Goal: Information Seeking & Learning: Check status

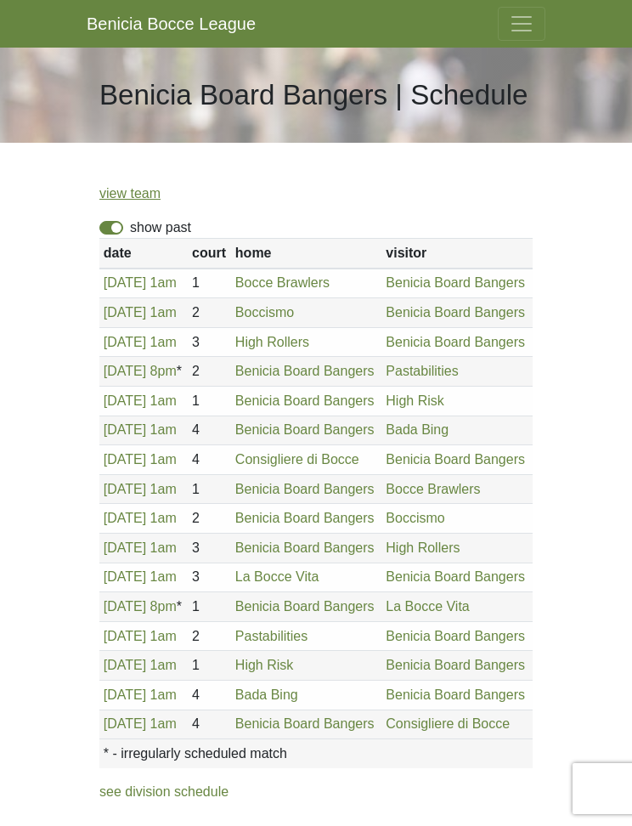
click at [528, 24] on span "Toggle navigation" at bounding box center [521, 23] width 25 height 25
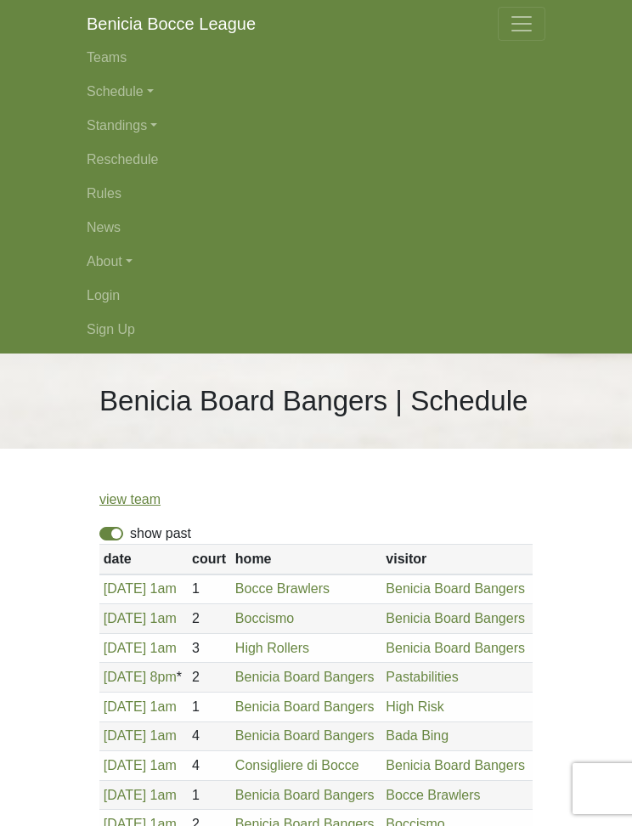
click at [139, 88] on link "Schedule" at bounding box center [316, 92] width 459 height 34
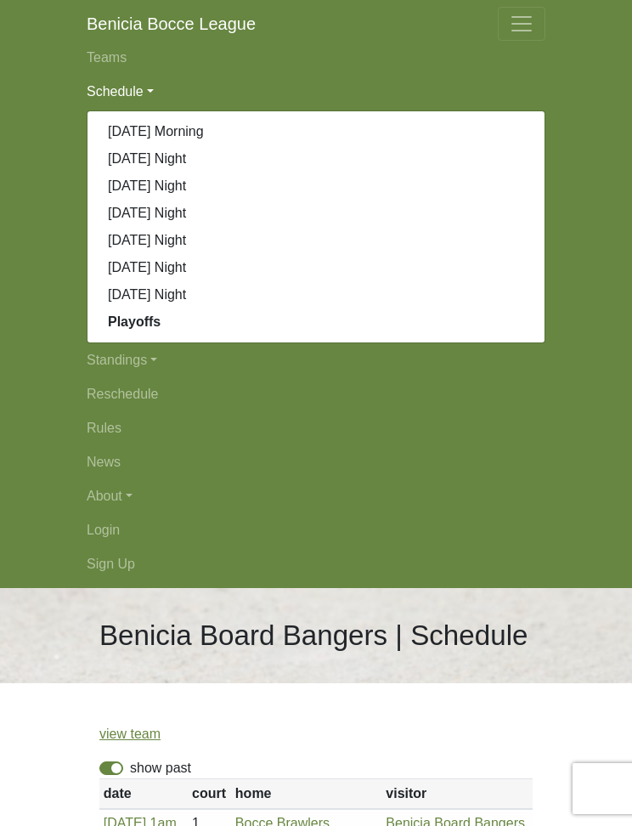
click at [205, 242] on link "[DATE] Night" at bounding box center [316, 240] width 457 height 27
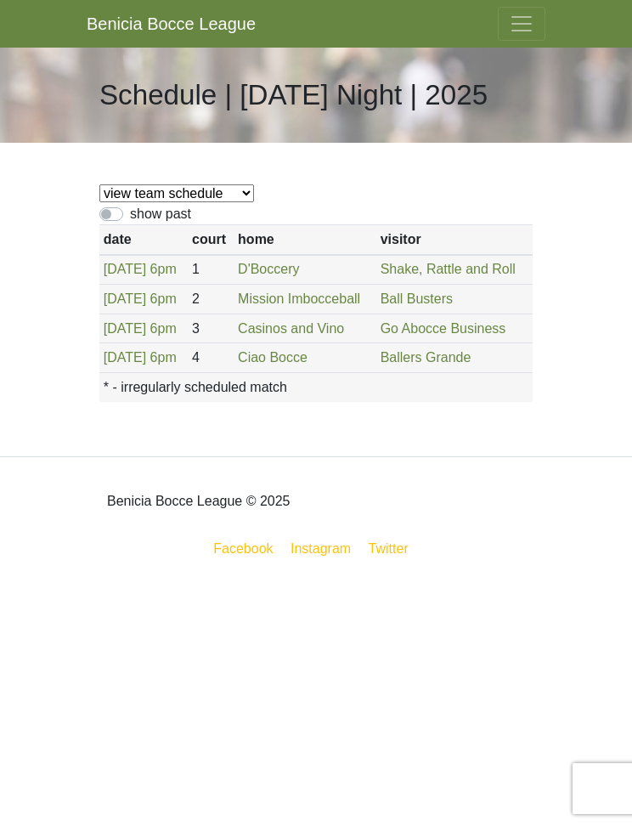
click at [532, 28] on span "Toggle navigation" at bounding box center [521, 23] width 25 height 25
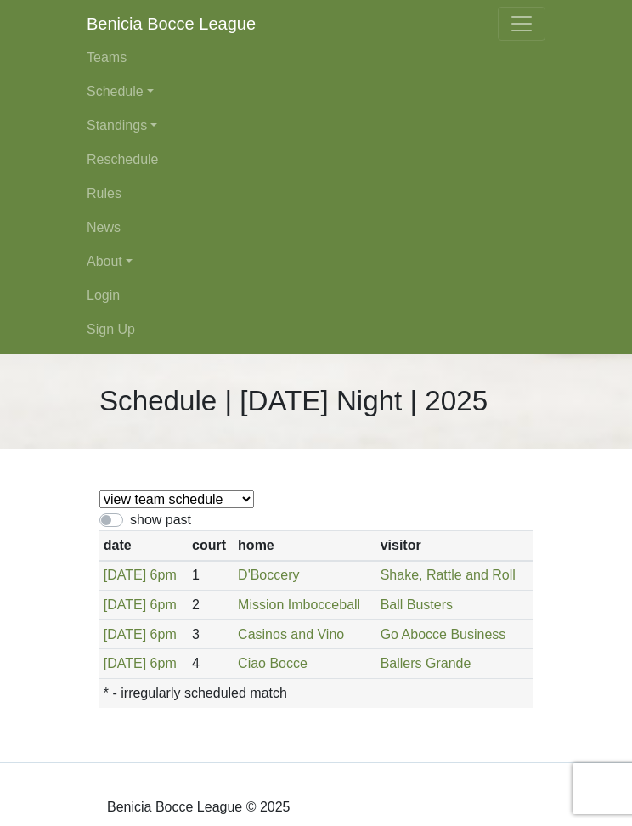
click at [150, 124] on link "Standings" at bounding box center [316, 126] width 459 height 34
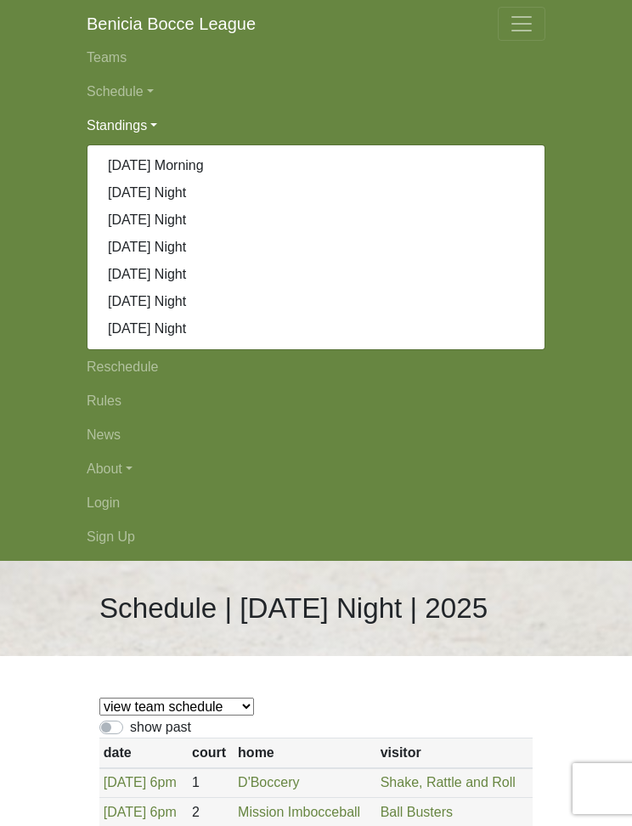
click at [193, 276] on link "[DATE] Night" at bounding box center [316, 274] width 457 height 27
